Goal: Check status: Check status

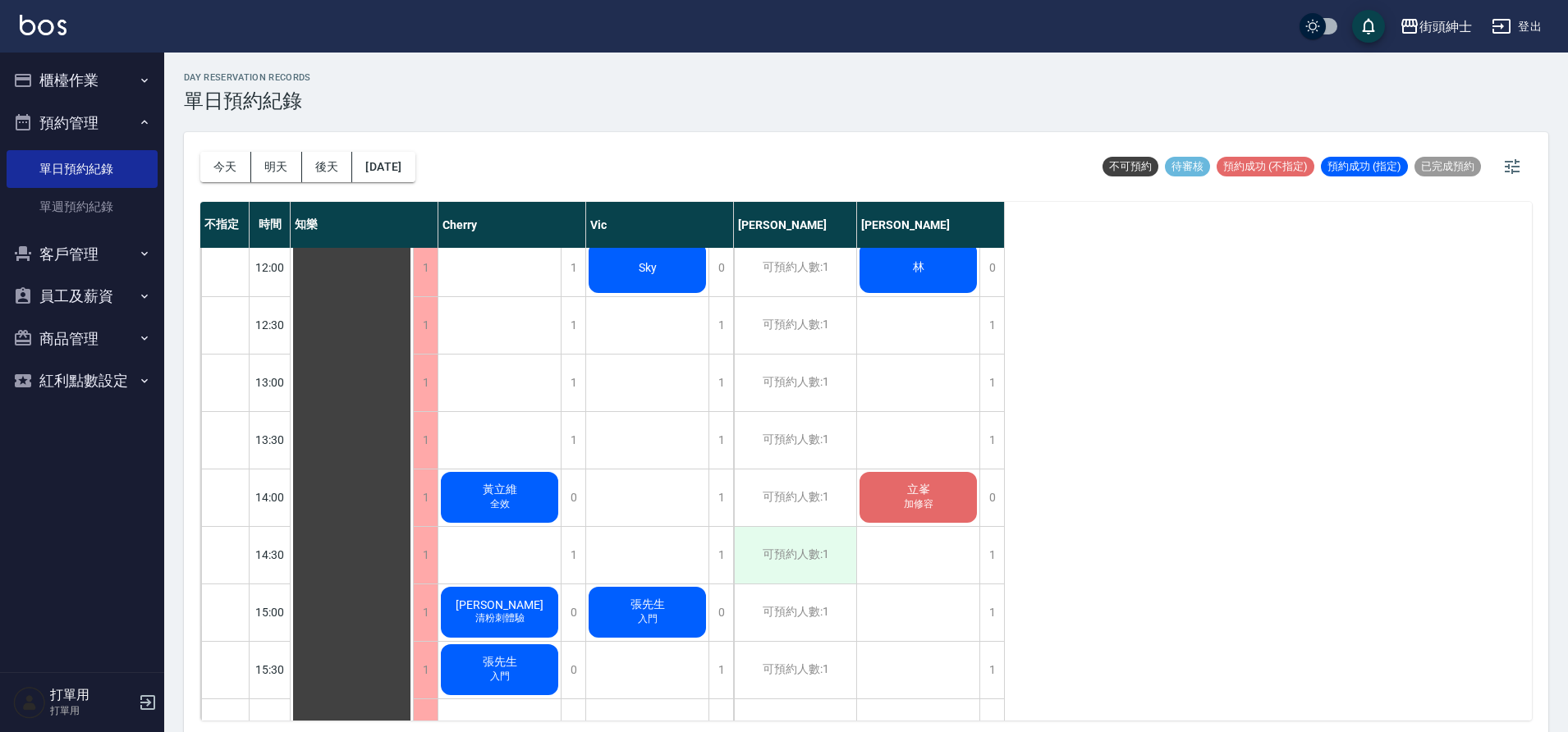
scroll to position [387, 0]
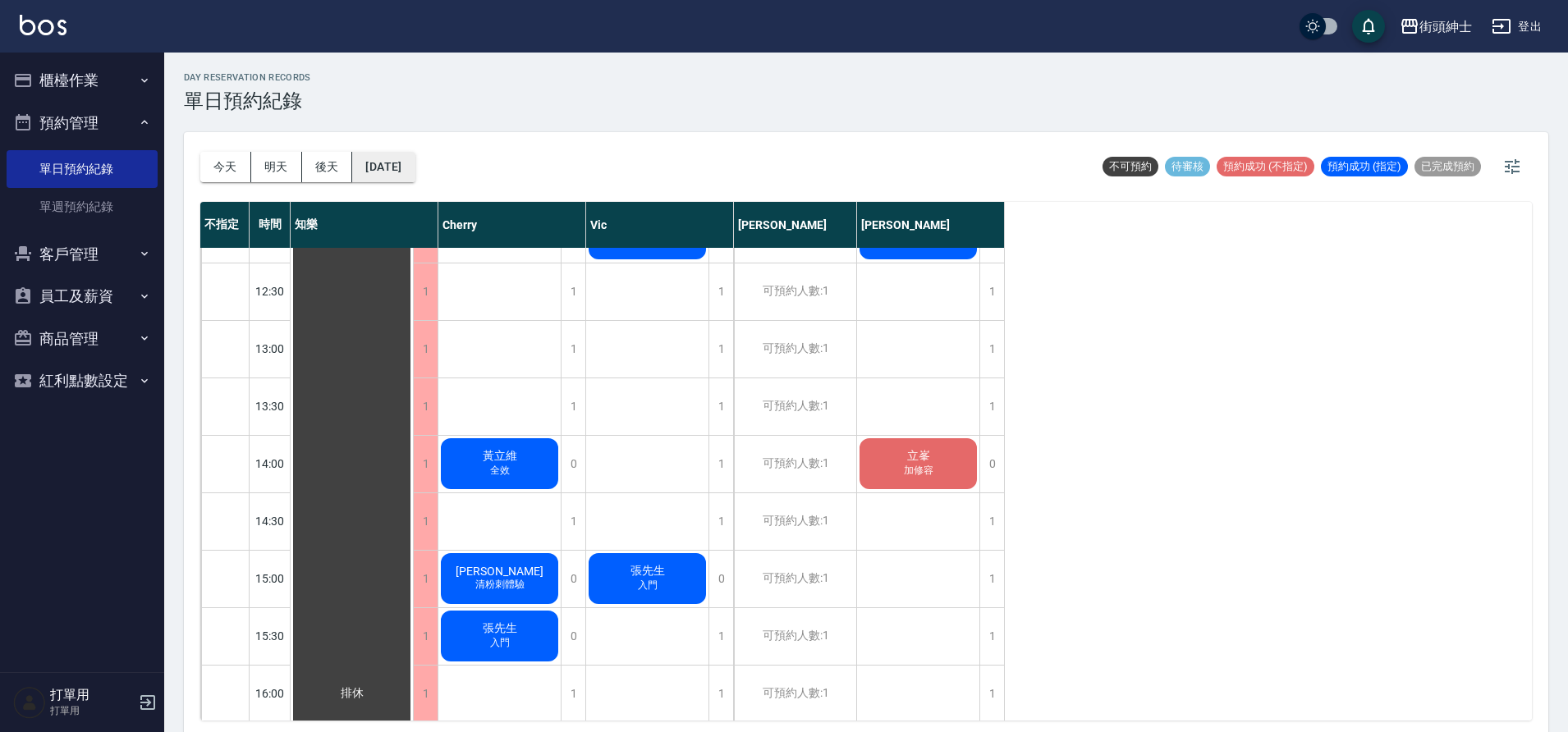
click at [390, 159] on button "[DATE]" at bounding box center [383, 167] width 63 height 30
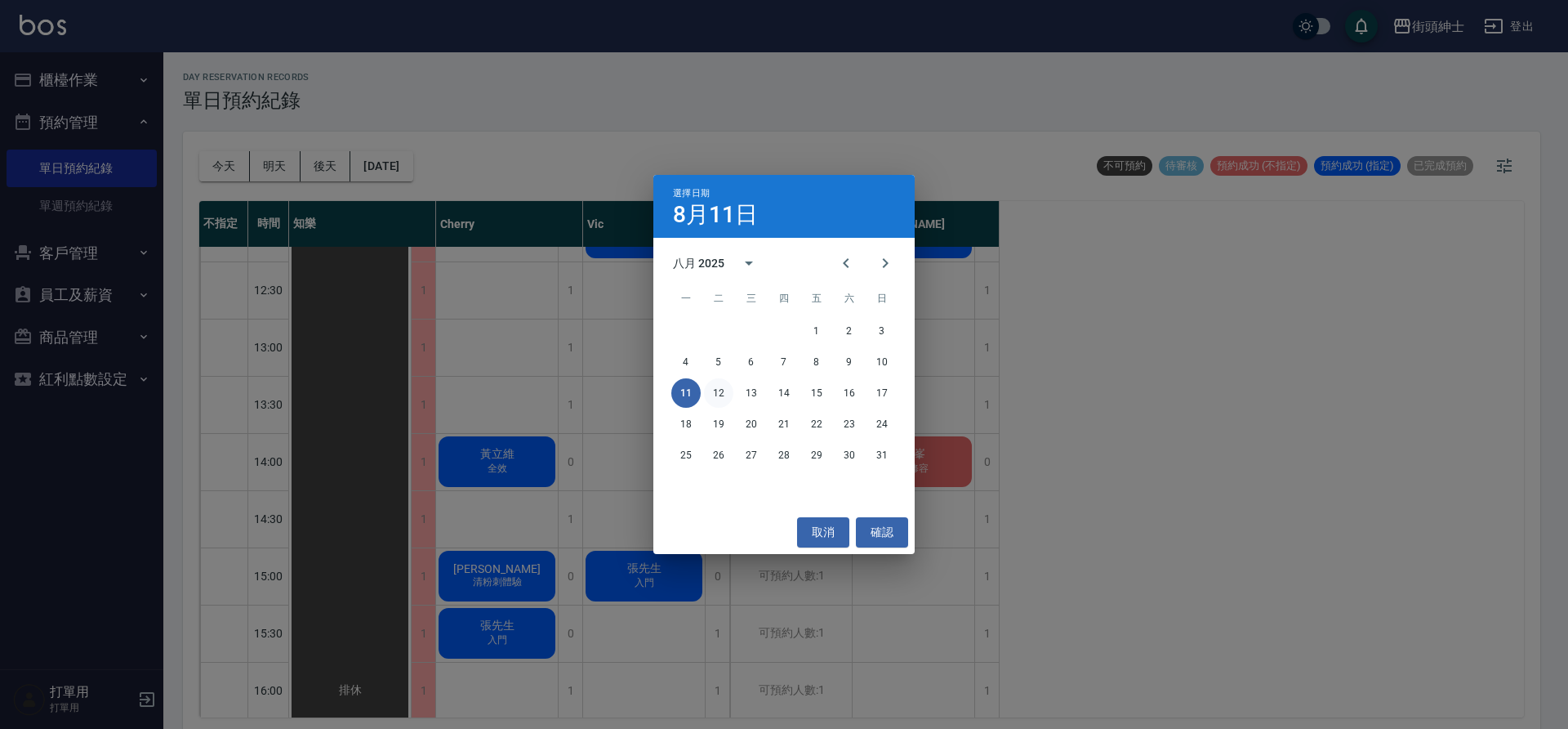
click at [726, 391] on button "12" at bounding box center [718, 393] width 29 height 29
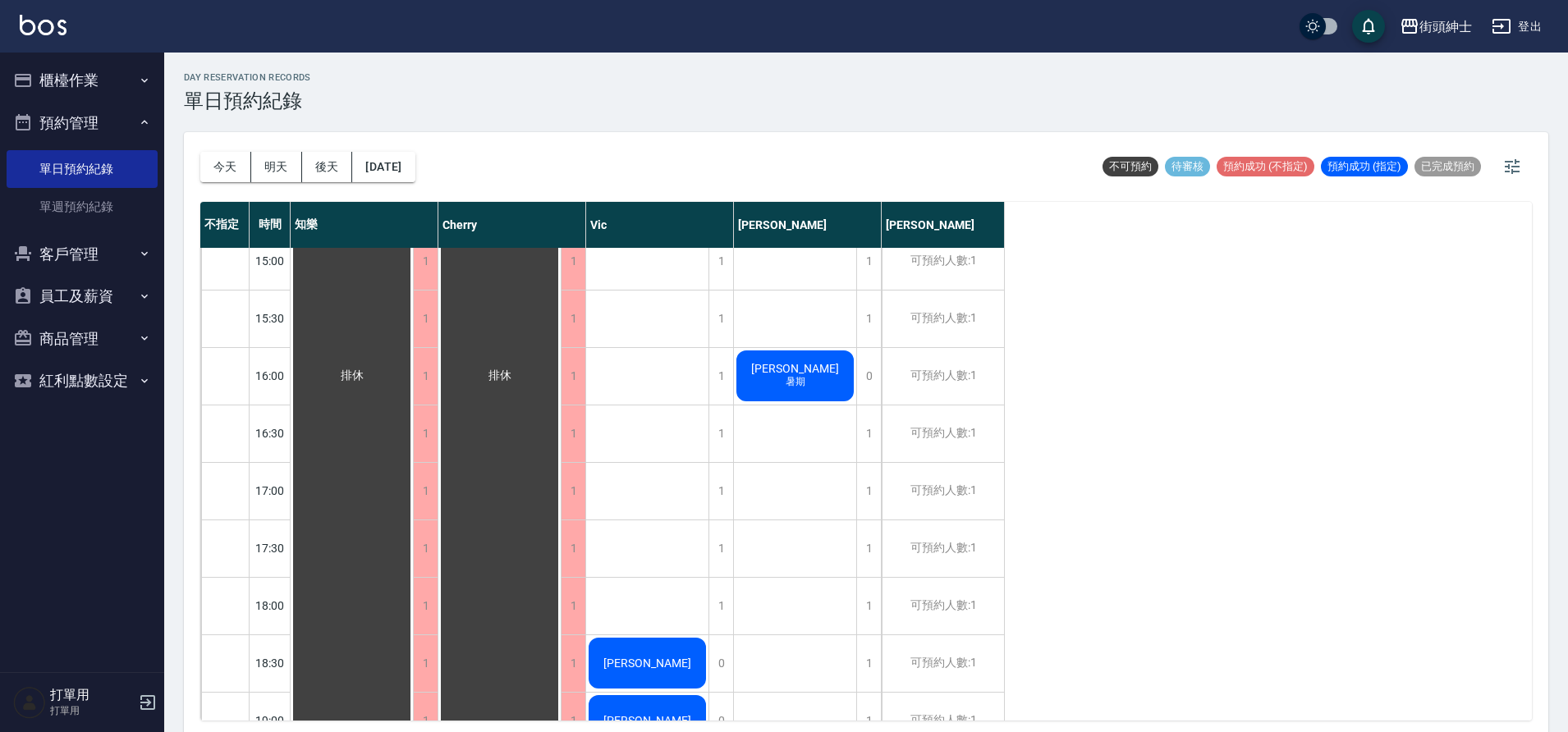
scroll to position [631, 0]
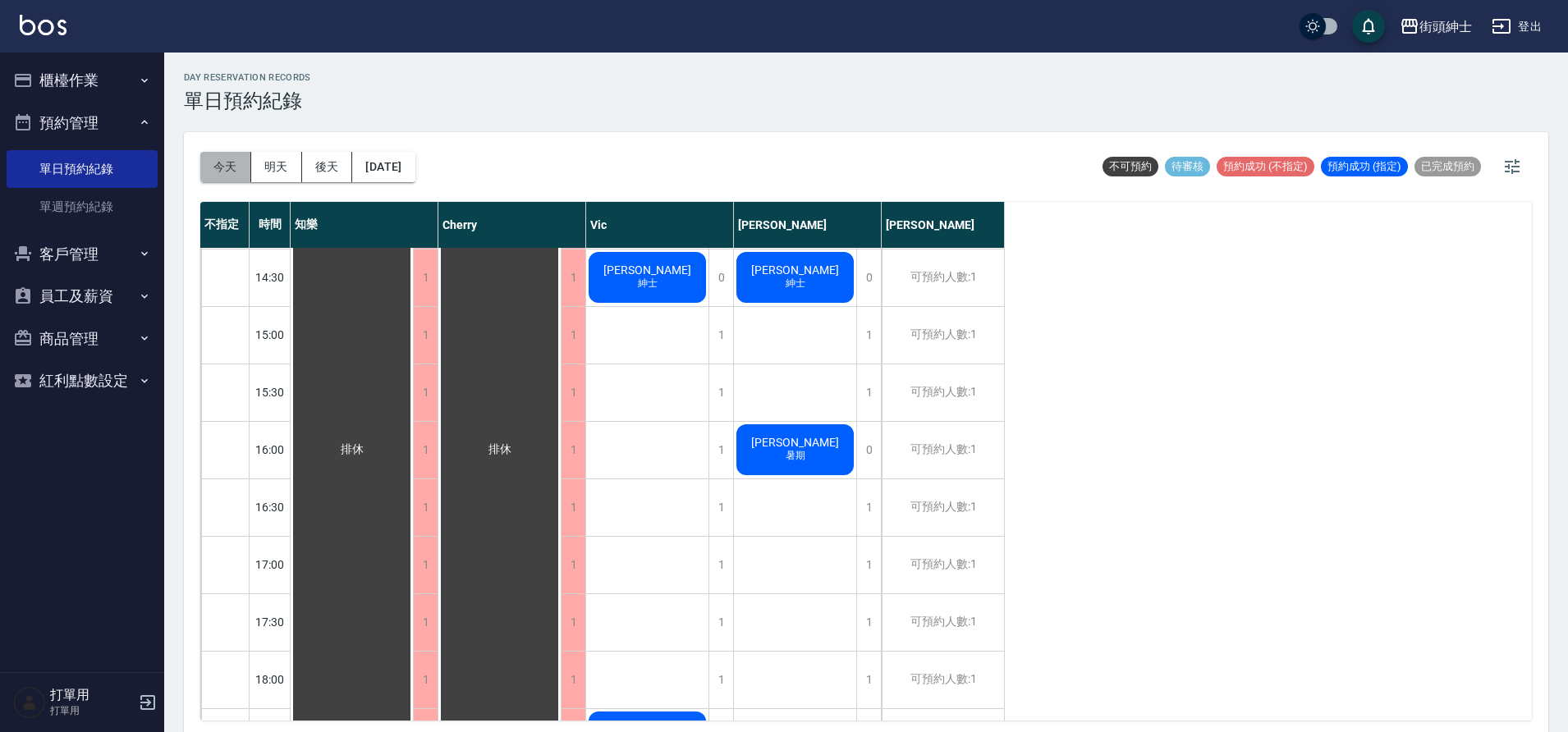
click at [227, 165] on button "今天" at bounding box center [226, 167] width 51 height 30
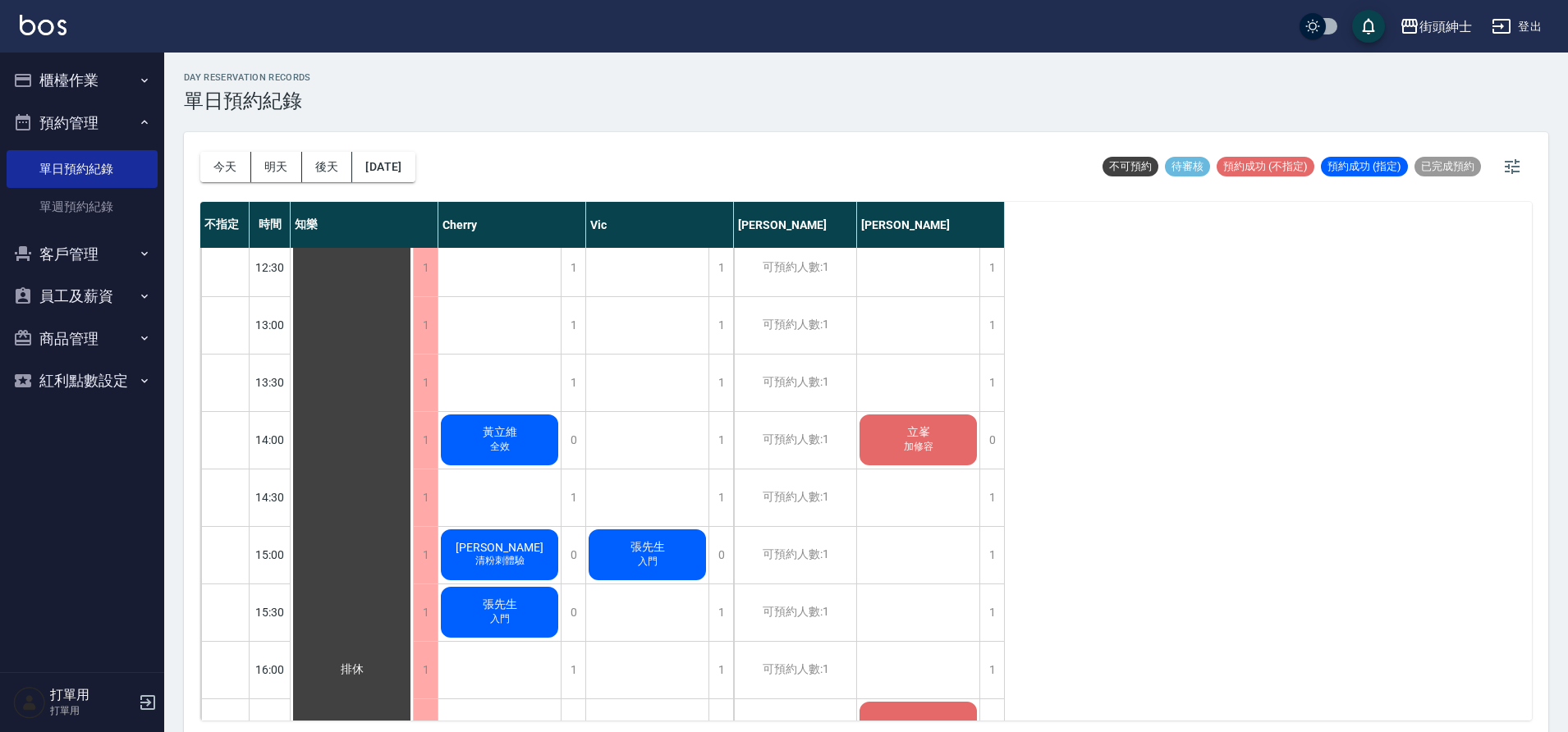
scroll to position [393, 0]
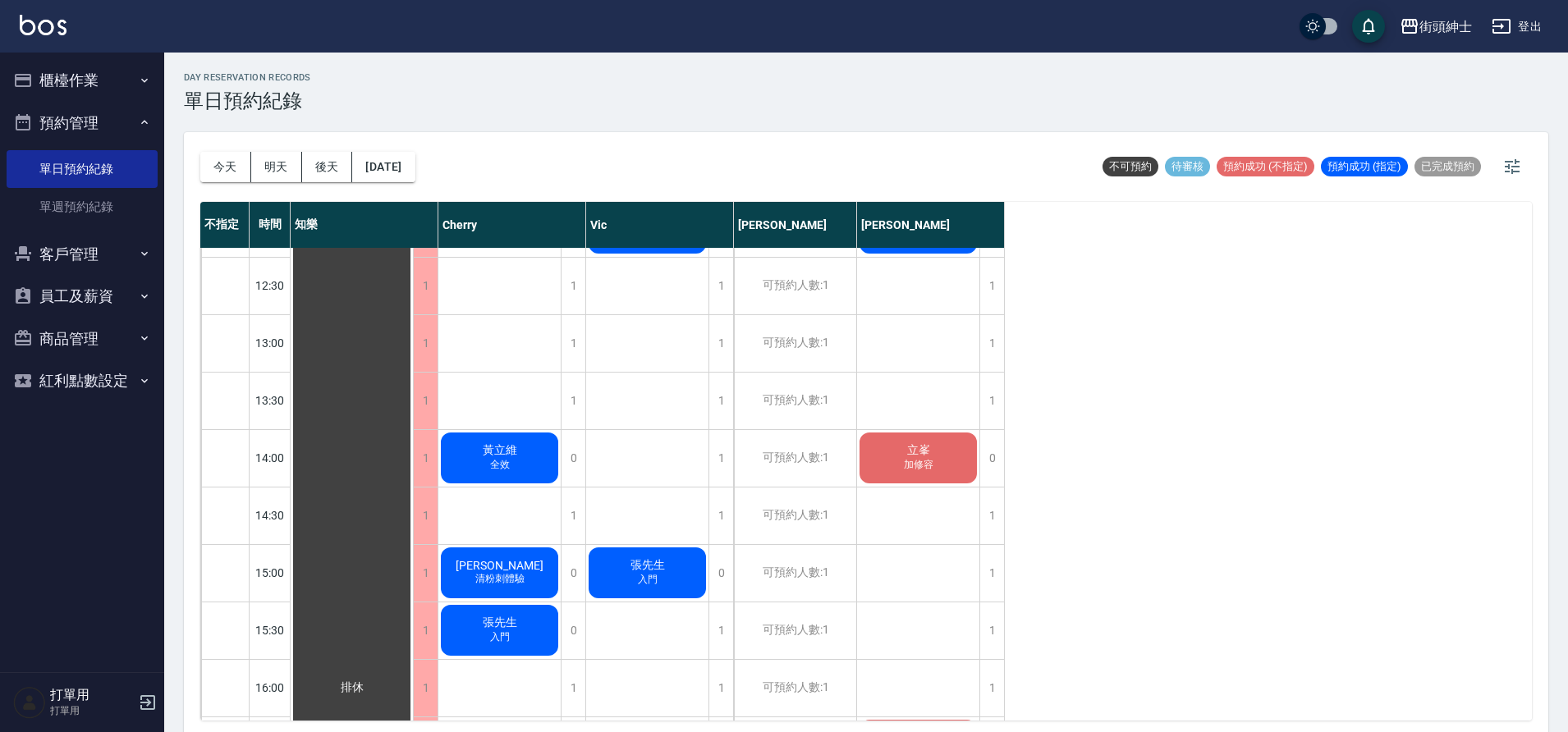
click at [367, 681] on span "黃立維" at bounding box center [352, 688] width 29 height 15
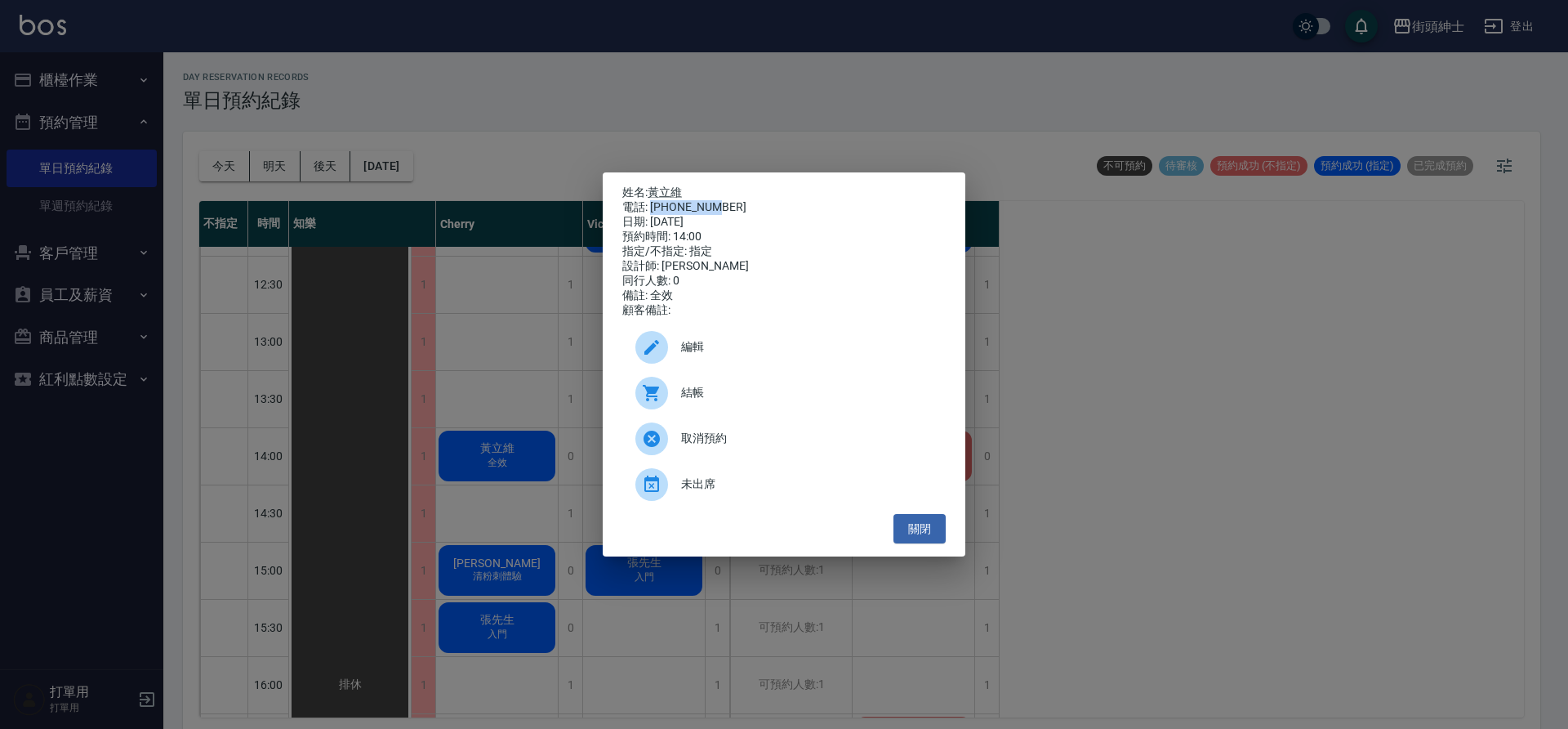
drag, startPoint x: 720, startPoint y: 206, endPoint x: 650, endPoint y: 205, distance: 70.0
click at [650, 205] on div "電話: [PHONE_NUMBER]" at bounding box center [784, 207] width 324 height 15
click at [651, 205] on div "電話: [PHONE_NUMBER]" at bounding box center [784, 207] width 324 height 15
click at [657, 204] on div "電話: [PHONE_NUMBER]" at bounding box center [784, 207] width 324 height 15
click at [744, 218] on div "日期: [DATE]" at bounding box center [784, 222] width 324 height 15
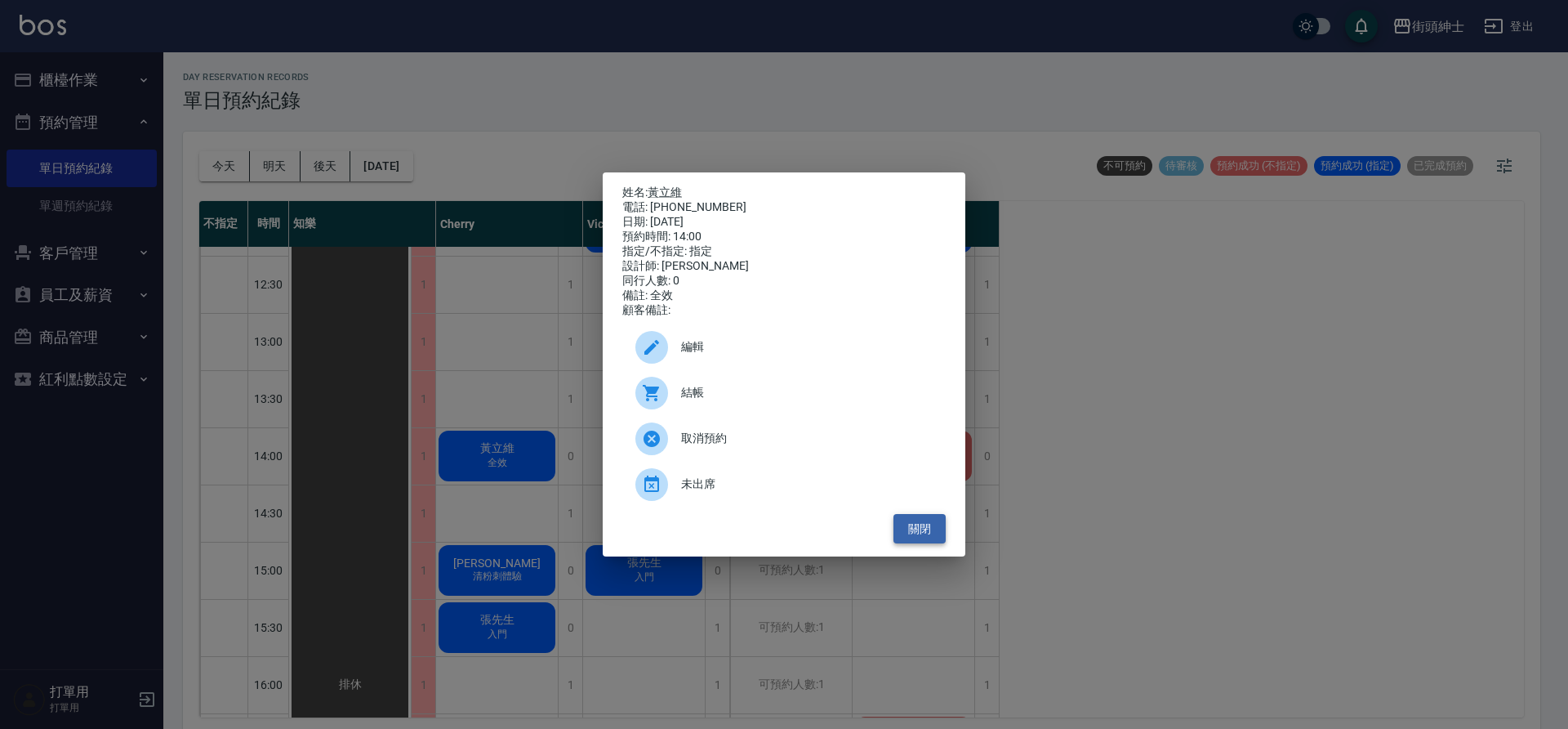
click at [925, 544] on button "關閉" at bounding box center [919, 529] width 52 height 30
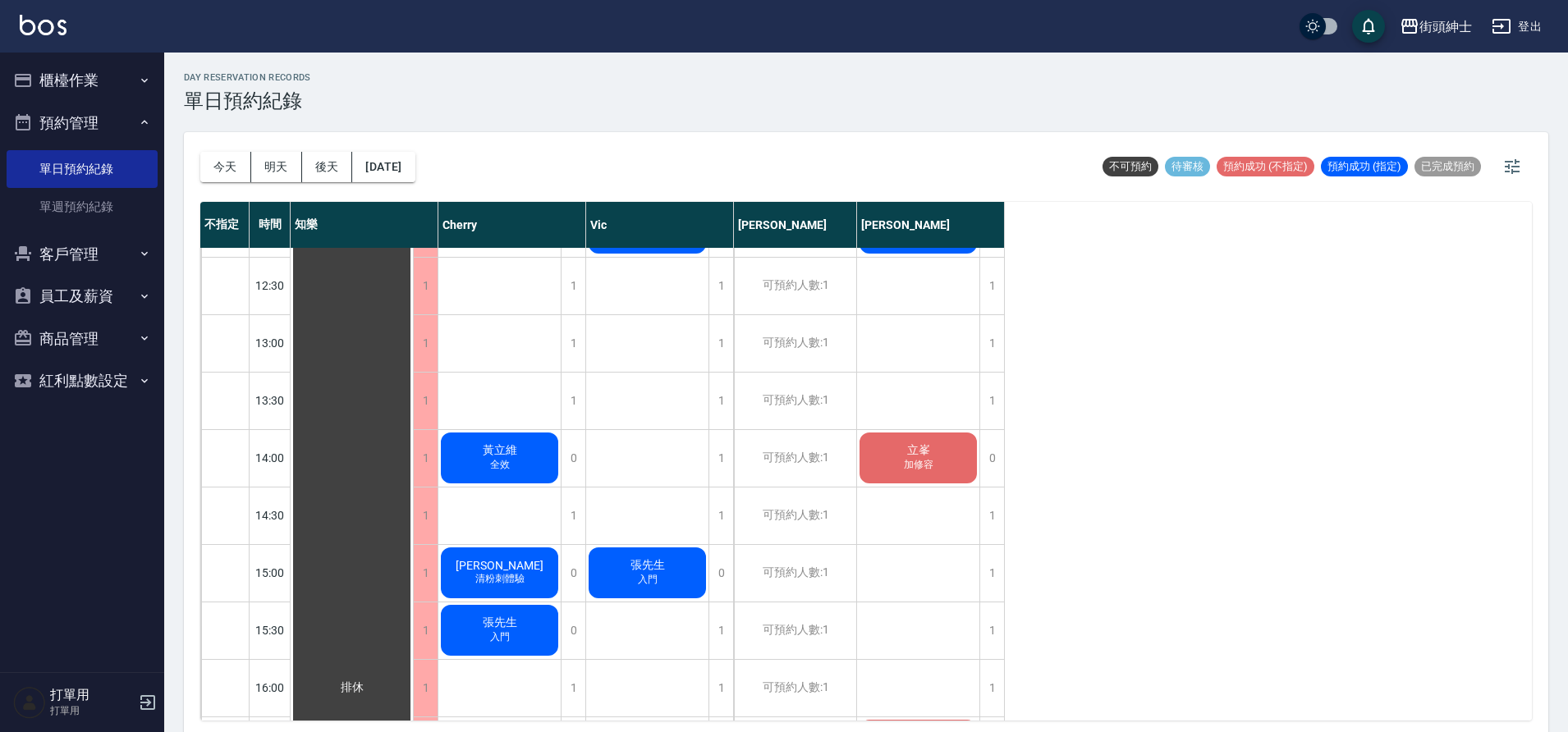
click at [367, 681] on span "立峯" at bounding box center [352, 688] width 29 height 15
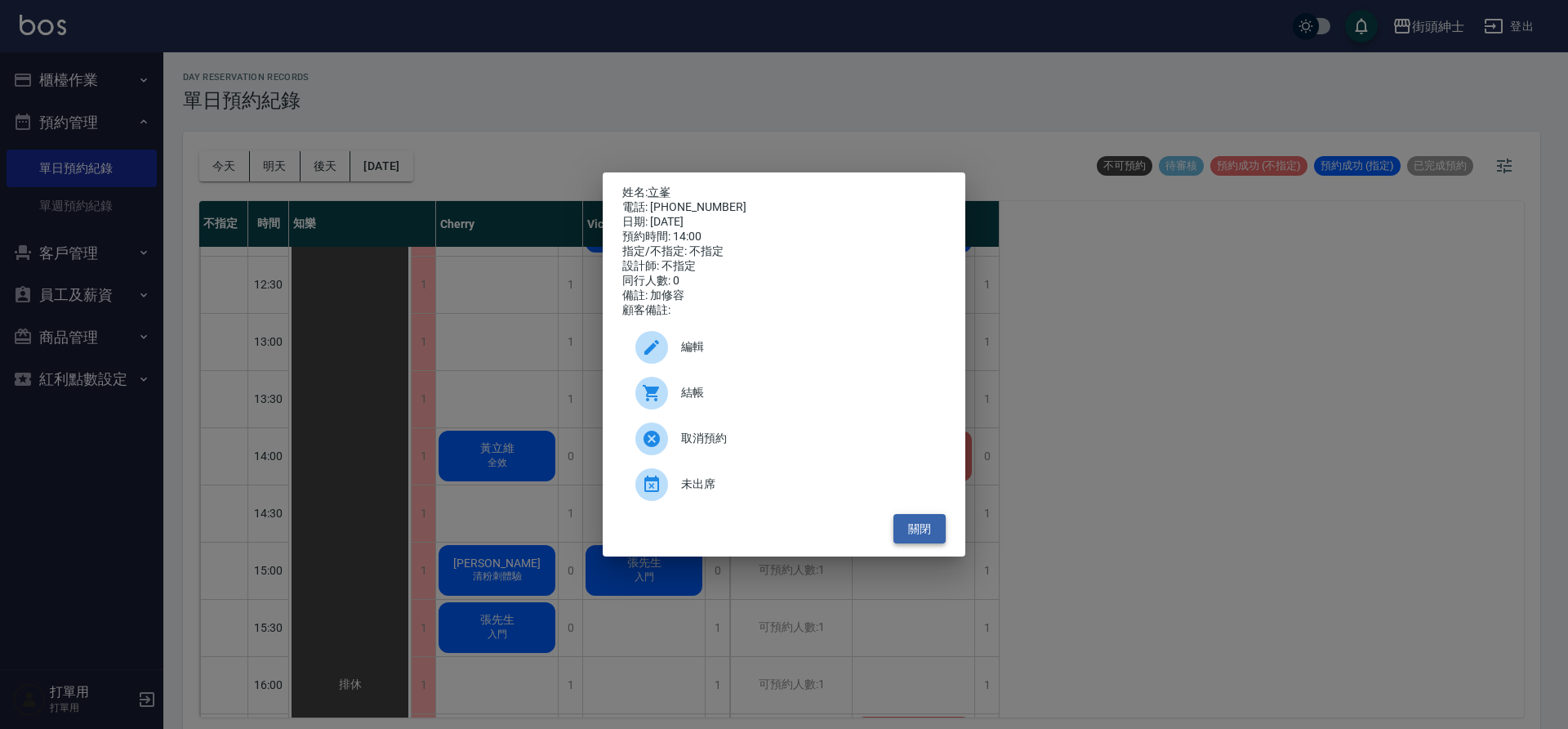
click at [925, 542] on button "關閉" at bounding box center [919, 529] width 52 height 30
